Goal: Navigation & Orientation: Find specific page/section

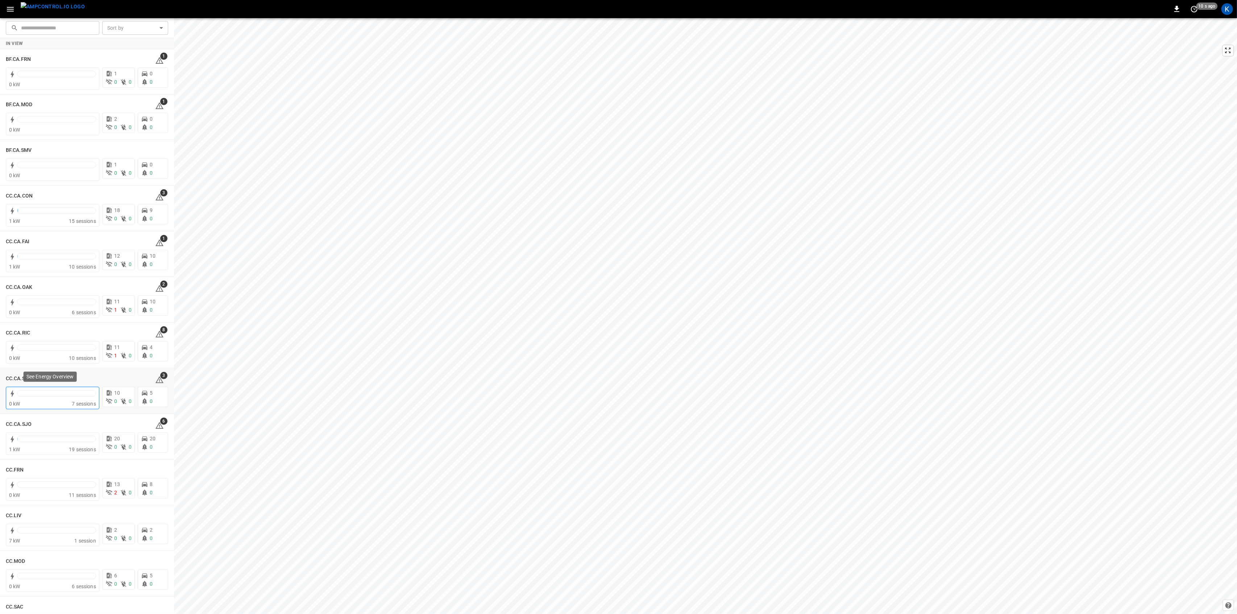
click at [67, 399] on div at bounding box center [56, 395] width 79 height 10
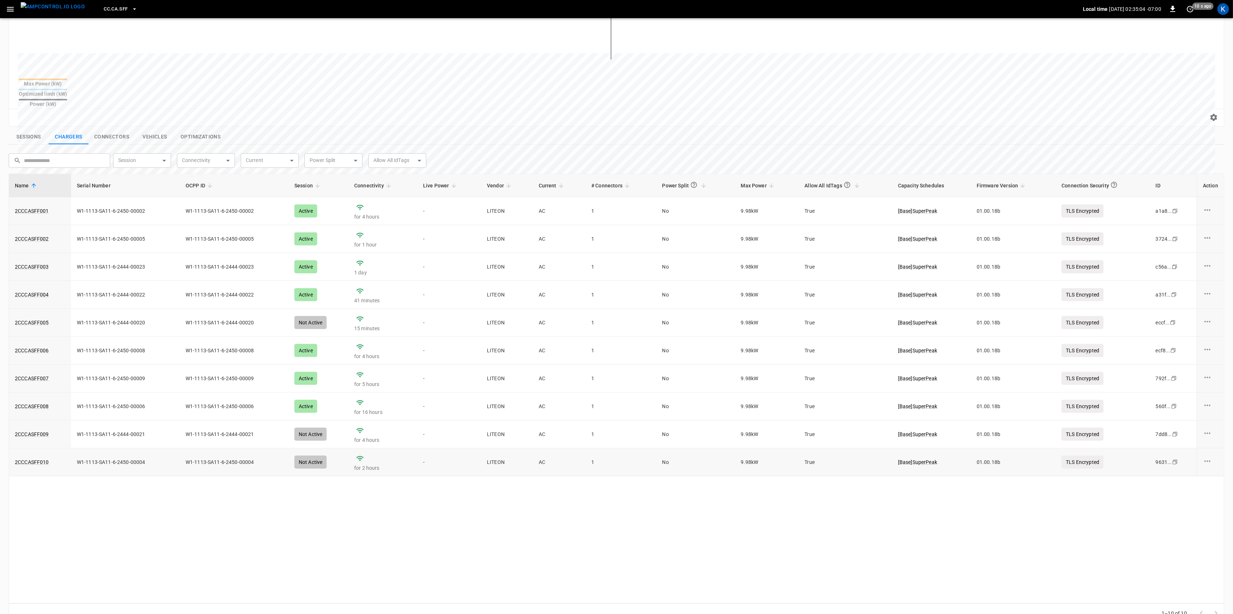
scroll to position [173, 0]
click at [41, 456] on link "2CCCASFF010" at bounding box center [31, 461] width 37 height 10
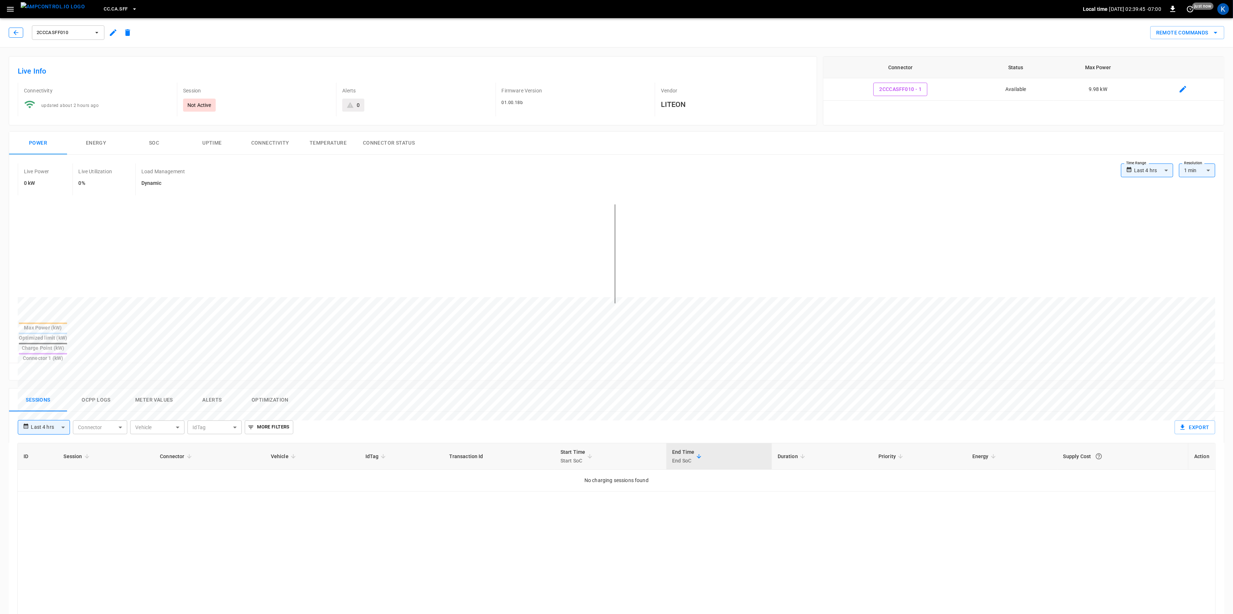
click at [14, 33] on icon "button" at bounding box center [15, 32] width 5 height 5
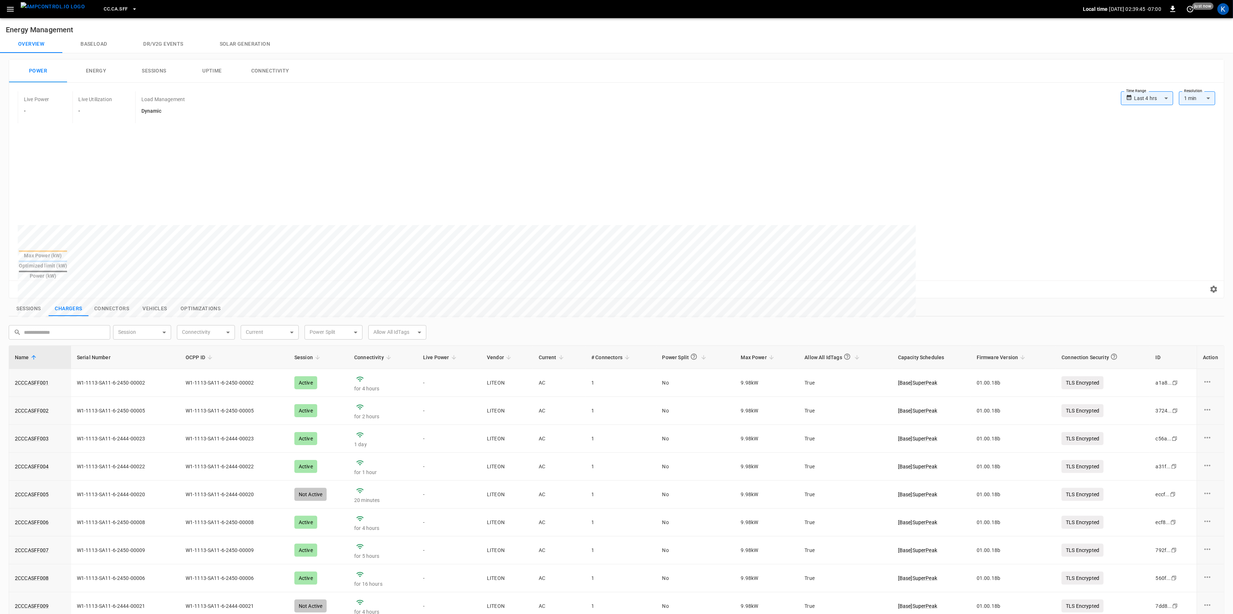
scroll to position [173, 0]
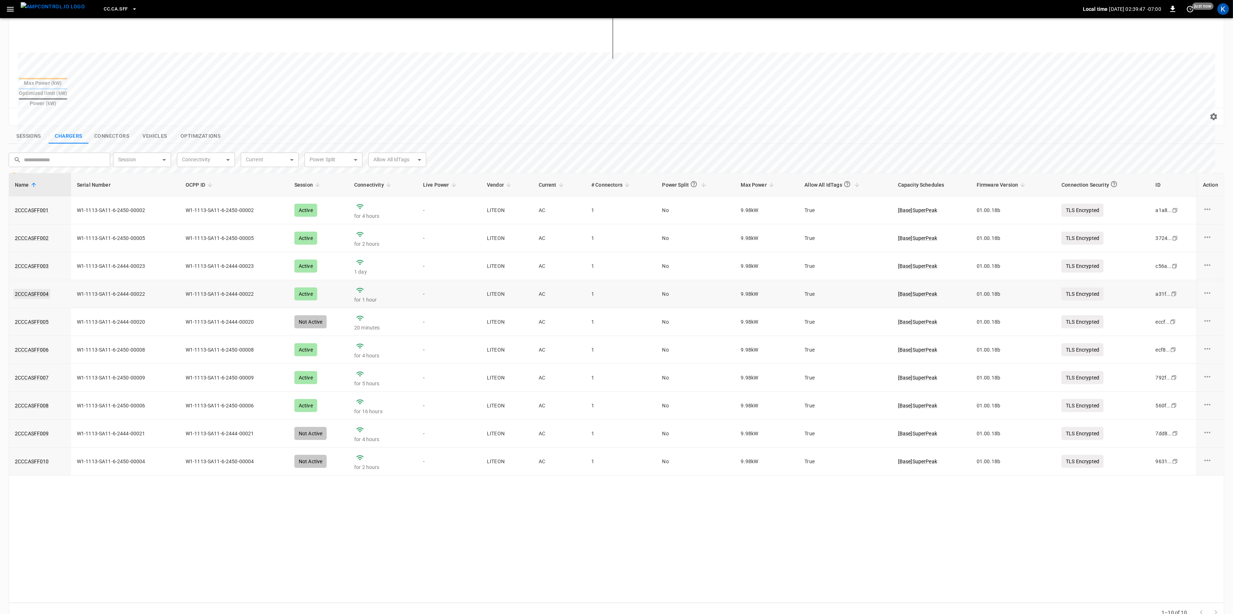
click at [37, 289] on link "2CCCASFF004" at bounding box center [31, 294] width 37 height 10
